Goal: Check status: Check status

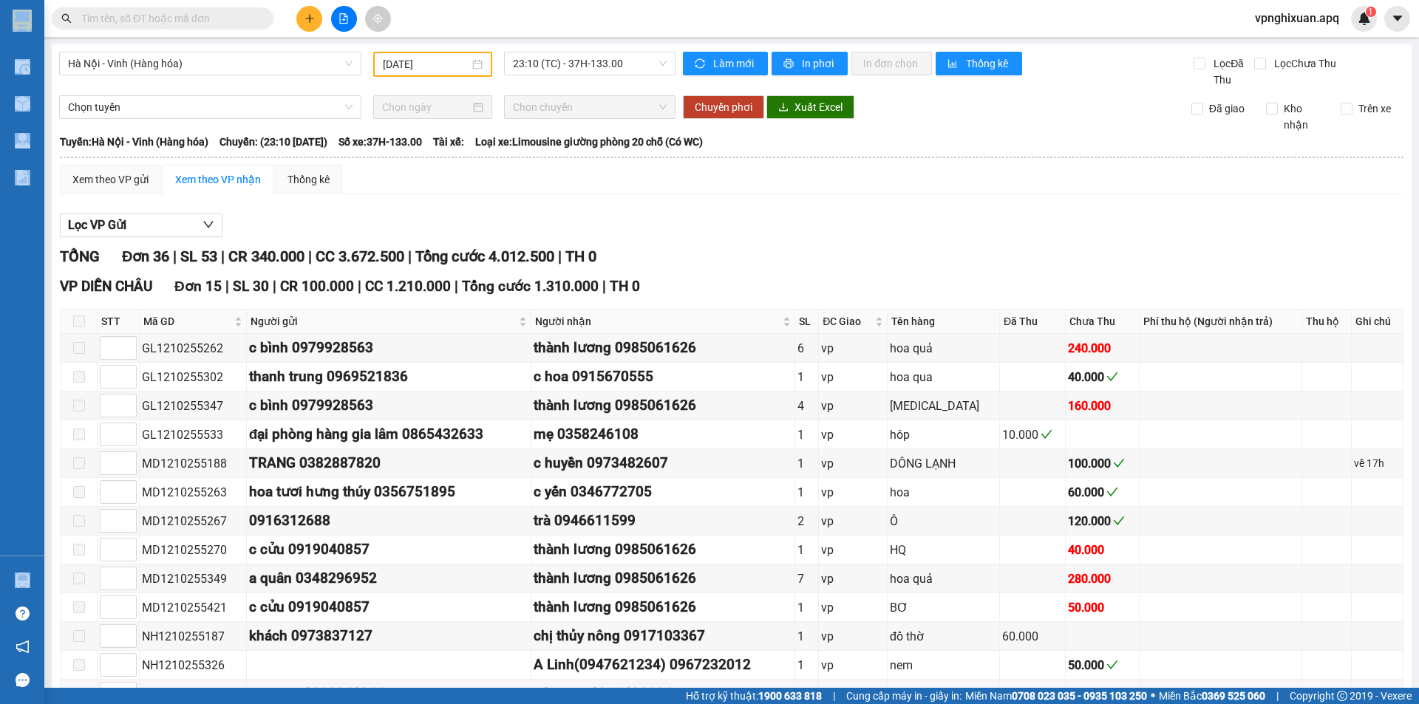
scroll to position [1317, 0]
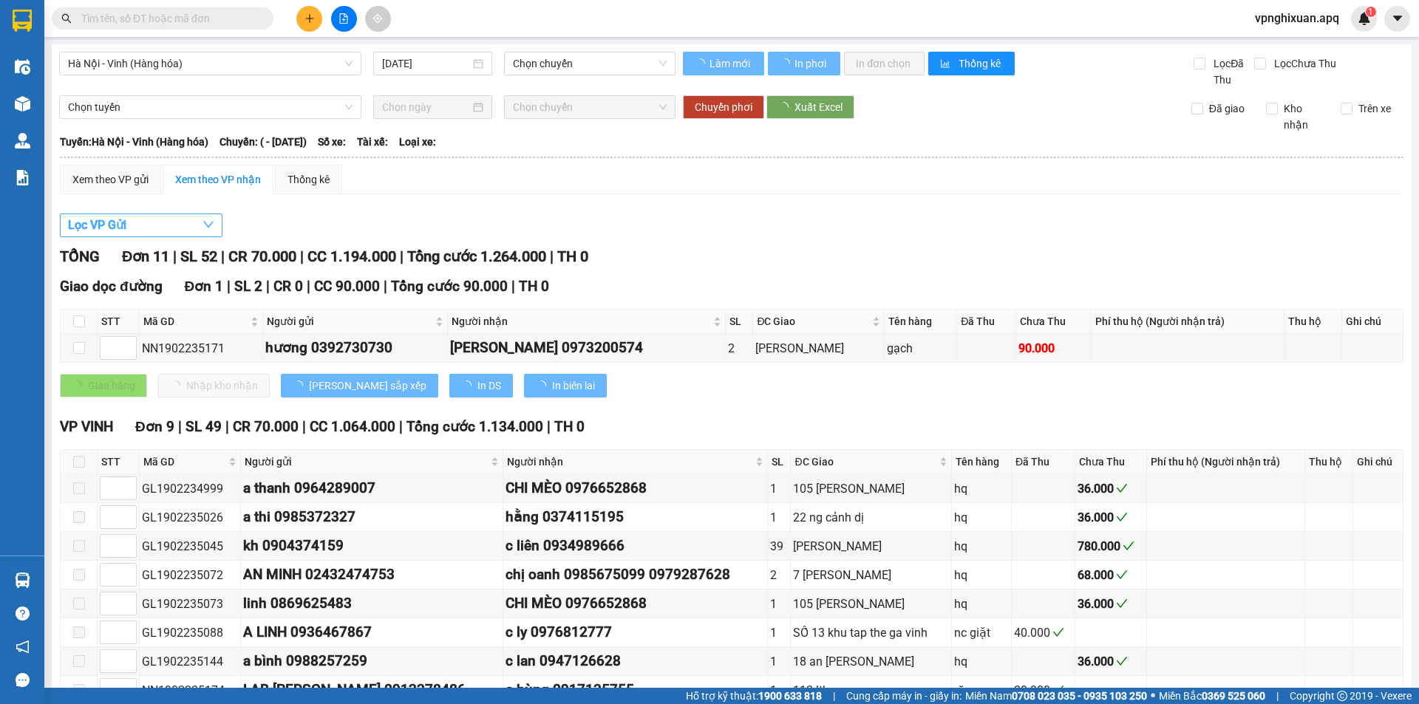
type input "[DATE]"
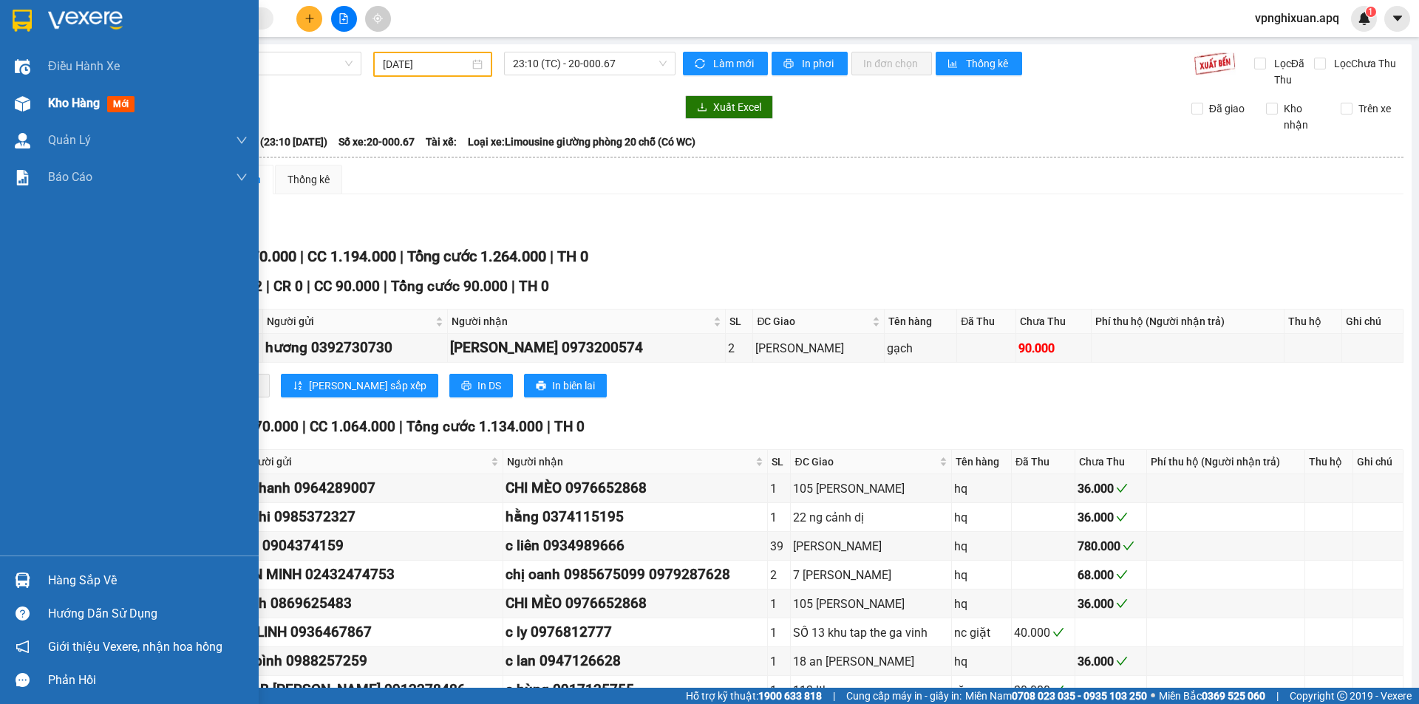
click at [80, 98] on span "Kho hàng" at bounding box center [74, 103] width 52 height 14
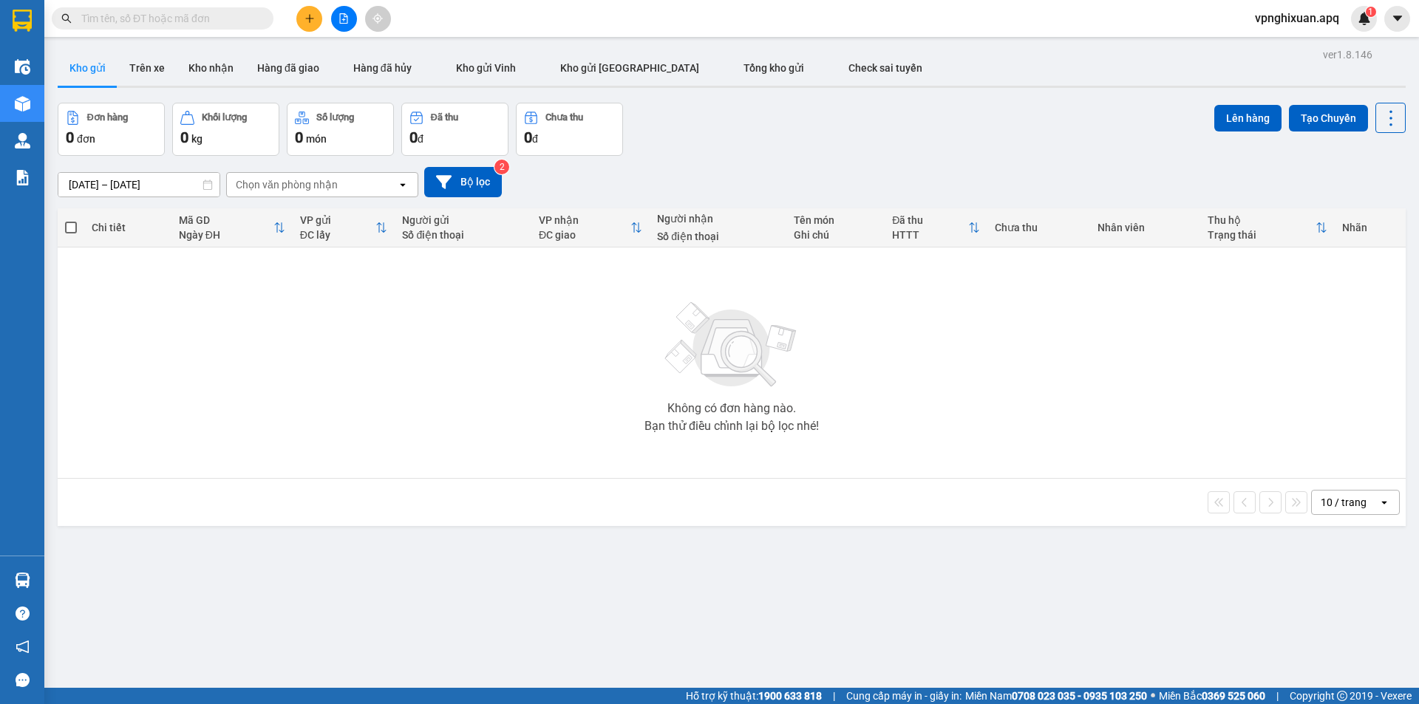
click at [84, 77] on button "Kho gửi" at bounding box center [88, 67] width 60 height 35
click at [84, 64] on button "Kho gửi" at bounding box center [88, 67] width 60 height 35
click at [89, 61] on button "Kho gửi" at bounding box center [88, 67] width 60 height 35
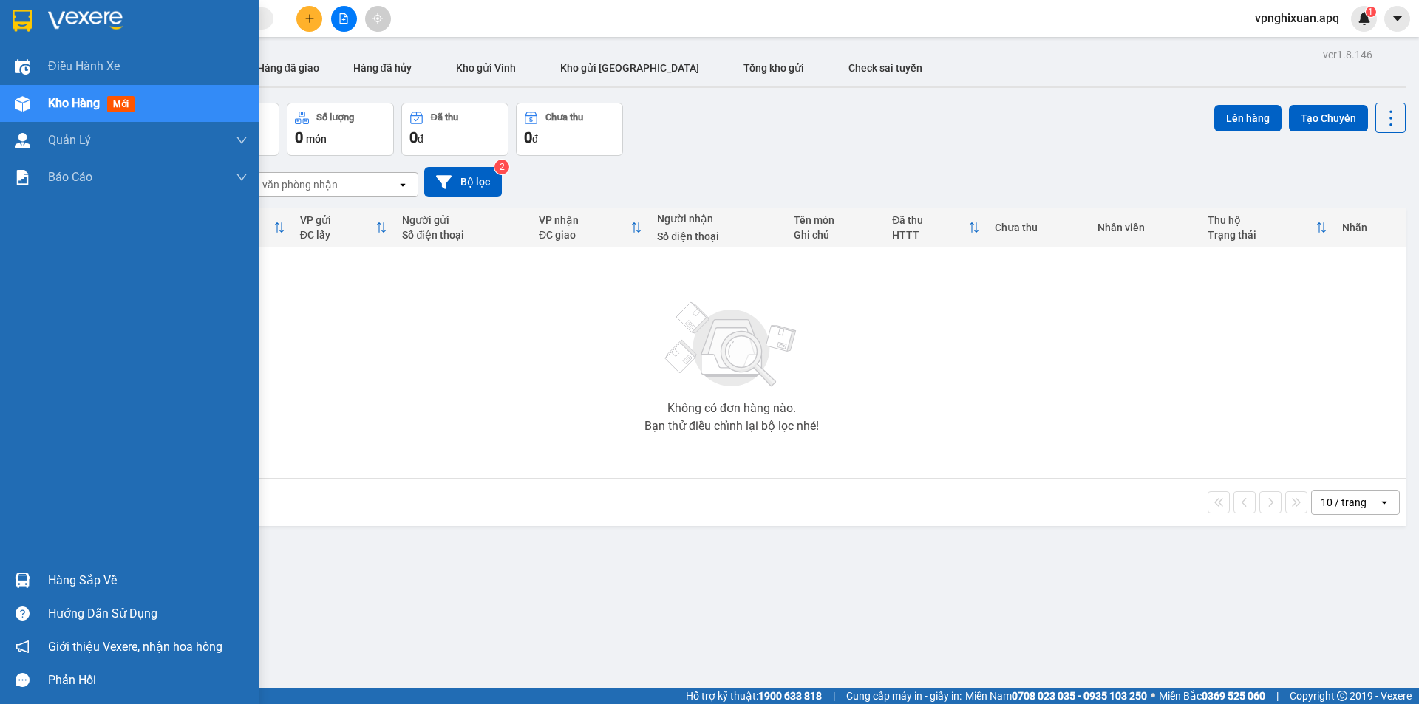
click at [72, 98] on span "Kho hàng" at bounding box center [74, 103] width 52 height 14
